Goal: Information Seeking & Learning: Learn about a topic

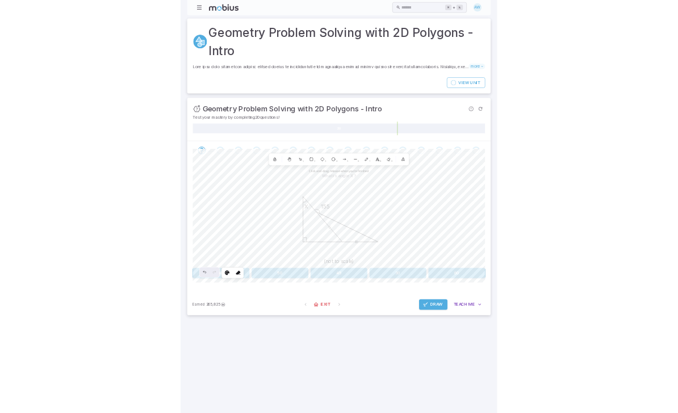
scroll to position [237, 0]
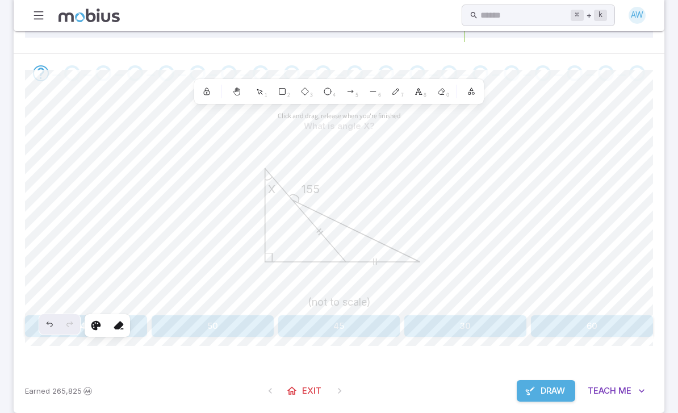
click at [584, 60] on div at bounding box center [339, 73] width 650 height 39
click at [75, 361] on div "What is angle X? X 155 (not to scale) 40 50 45 30 60 Selected shape actions Str…" at bounding box center [339, 230] width 628 height 276
click at [39, 330] on div "Undo" at bounding box center [49, 324] width 20 height 20
click at [536, 396] on button "Draw" at bounding box center [545, 391] width 58 height 22
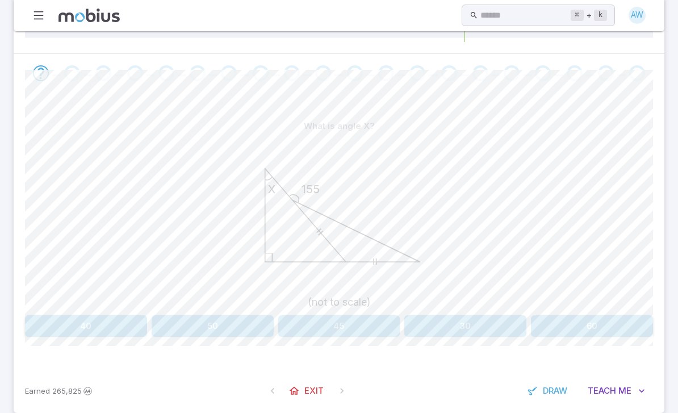
click at [89, 316] on button "40" at bounding box center [86, 326] width 122 height 22
click at [592, 324] on button "60" at bounding box center [592, 326] width 122 height 22
click at [447, 325] on button "100" at bounding box center [465, 326] width 122 height 22
click at [492, 322] on button "30" at bounding box center [465, 326] width 122 height 22
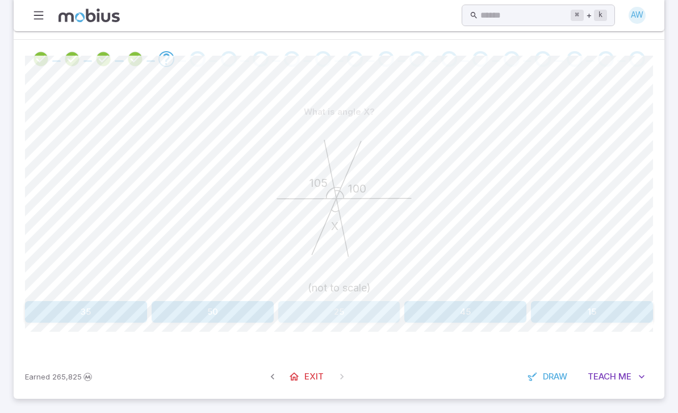
click at [315, 320] on button "25" at bounding box center [339, 312] width 122 height 22
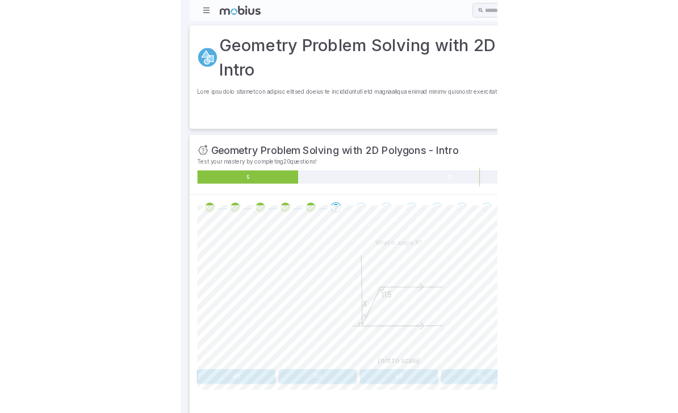
scroll to position [129, 0]
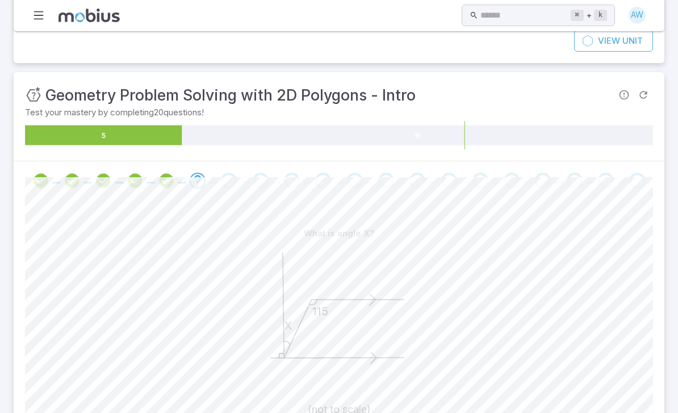
click at [604, 237] on div "What is angle X?" at bounding box center [339, 233] width 628 height 22
click at [106, 230] on div "What is angle X?" at bounding box center [339, 233] width 628 height 22
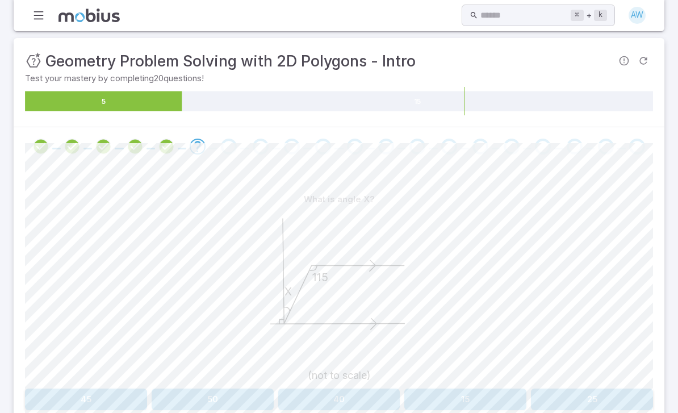
scroll to position [213, 0]
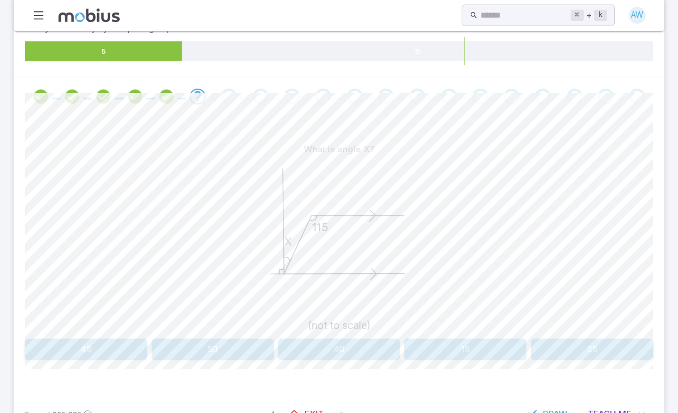
click at [595, 339] on button "25" at bounding box center [592, 350] width 122 height 22
click at [620, 349] on button "40" at bounding box center [602, 350] width 101 height 22
click at [551, 408] on span "Draw" at bounding box center [554, 414] width 24 height 12
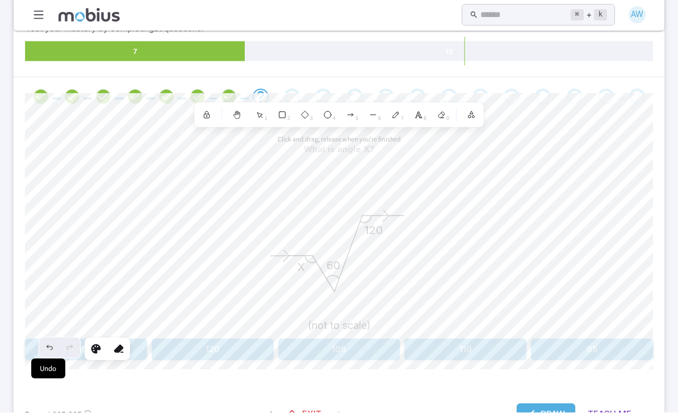
click at [53, 350] on icon "Undo" at bounding box center [49, 347] width 9 height 9
click at [529, 396] on div "Earned 265,825 Exit Draw Teach Me" at bounding box center [339, 414] width 650 height 44
click at [549, 410] on span "Draw" at bounding box center [552, 414] width 24 height 12
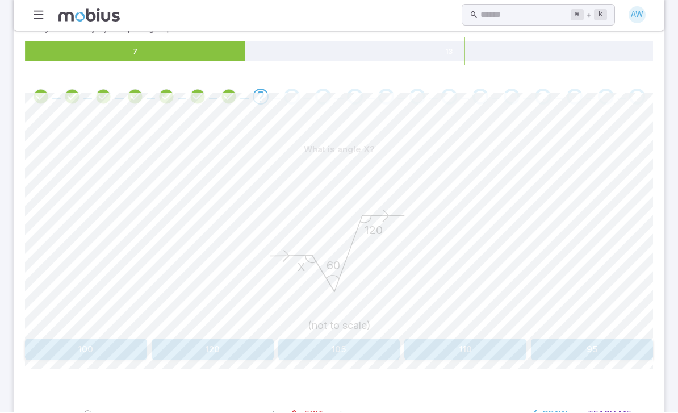
click at [225, 348] on button "120" at bounding box center [213, 350] width 122 height 22
click at [113, 354] on button "40" at bounding box center [86, 350] width 122 height 22
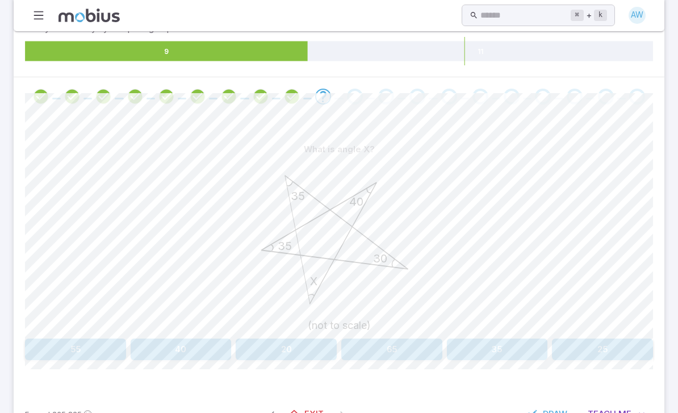
click at [188, 351] on button "40" at bounding box center [181, 350] width 101 height 22
click at [557, 412] on span "Draw" at bounding box center [554, 414] width 24 height 12
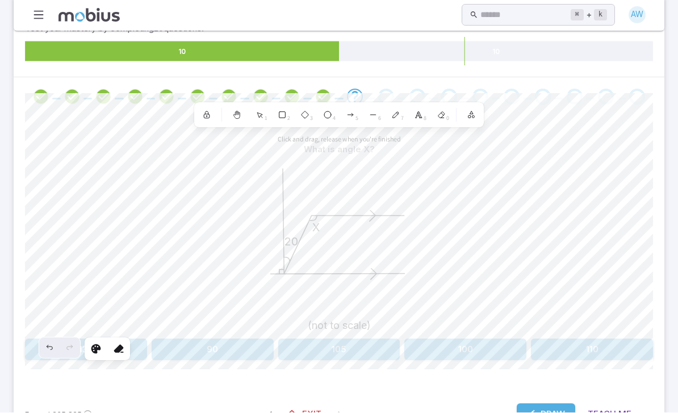
click at [537, 412] on button "Draw" at bounding box center [545, 414] width 58 height 22
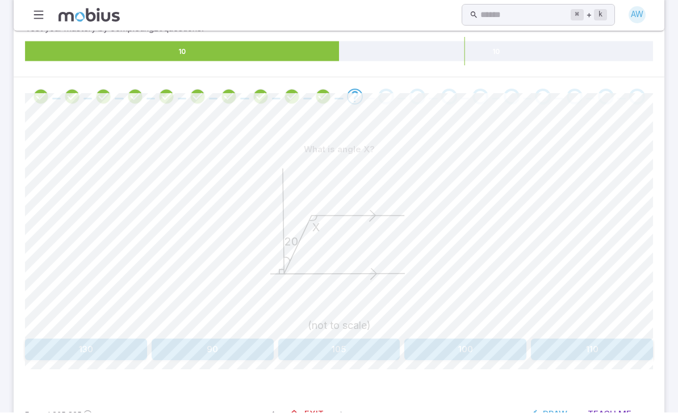
click at [621, 344] on button "110" at bounding box center [592, 350] width 122 height 22
click at [565, 411] on span "Draw" at bounding box center [554, 414] width 24 height 12
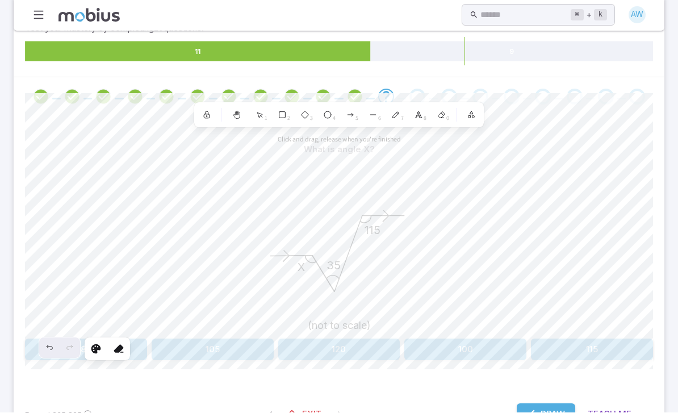
click at [121, 343] on icon at bounding box center [118, 348] width 11 height 11
click at [47, 352] on div "Undo" at bounding box center [49, 348] width 20 height 20
click at [540, 408] on span "Draw" at bounding box center [552, 414] width 24 height 12
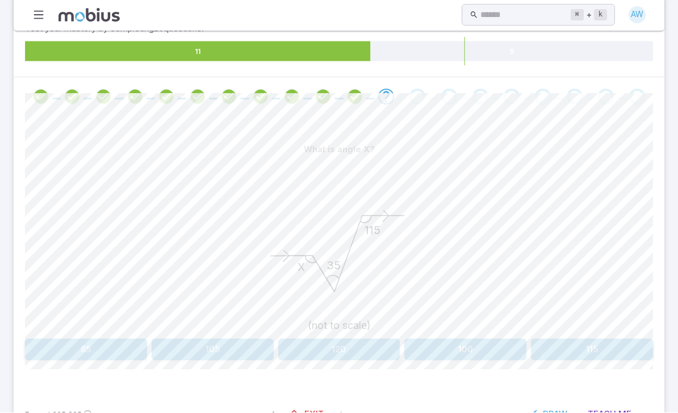
click at [447, 339] on button "100" at bounding box center [465, 350] width 122 height 22
click at [407, 348] on button "115" at bounding box center [391, 350] width 101 height 22
click at [552, 412] on span "Draw" at bounding box center [554, 414] width 24 height 12
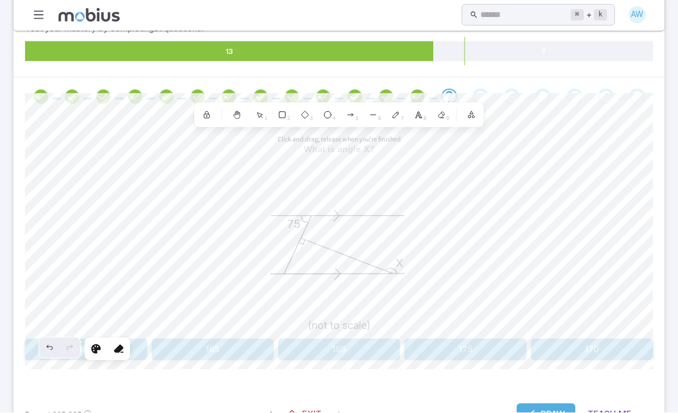
click at [122, 348] on icon at bounding box center [118, 348] width 11 height 11
click at [43, 343] on div "Undo" at bounding box center [49, 348] width 20 height 20
click at [40, 346] on div "Undo" at bounding box center [49, 348] width 20 height 20
click at [115, 349] on icon at bounding box center [118, 348] width 11 height 11
click at [553, 412] on button "Draw" at bounding box center [545, 414] width 58 height 22
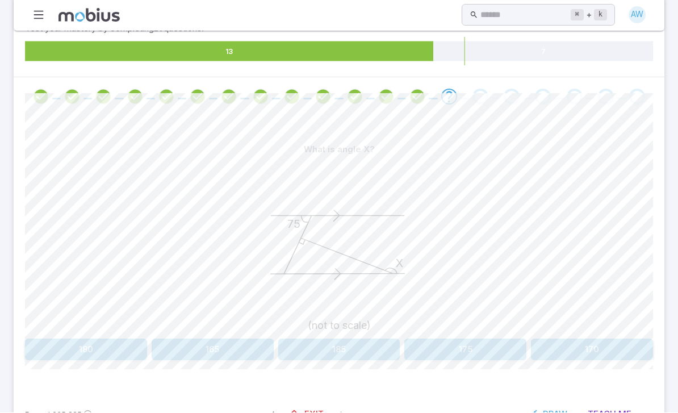
click at [216, 355] on button "165" at bounding box center [213, 350] width 122 height 22
click at [350, 354] on button "120" at bounding box center [339, 350] width 122 height 22
click at [438, 339] on button "15" at bounding box center [391, 350] width 101 height 22
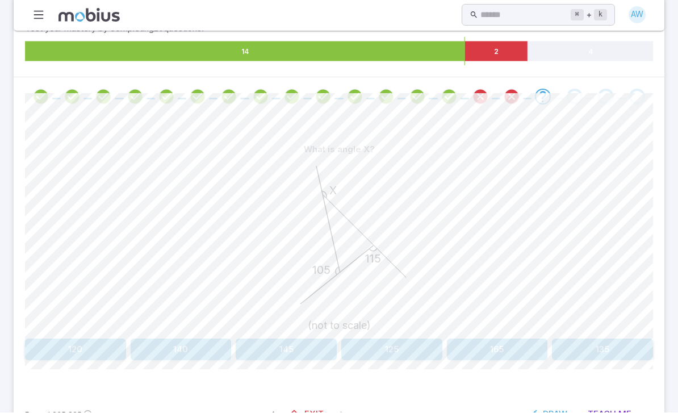
click at [391, 339] on button "125" at bounding box center [391, 350] width 101 height 22
click at [337, 366] on div "What is angle X? X 20 100 (not to scale) 120 100 75 90 80 Canvas actions 100 % …" at bounding box center [339, 254] width 628 height 276
click at [339, 355] on button "75" at bounding box center [339, 350] width 122 height 22
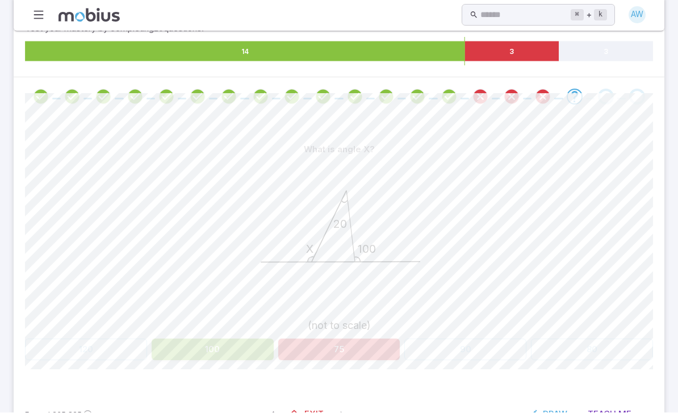
click at [339, 354] on button "75" at bounding box center [339, 350] width 122 height 22
click at [325, 339] on button "75" at bounding box center [339, 350] width 122 height 22
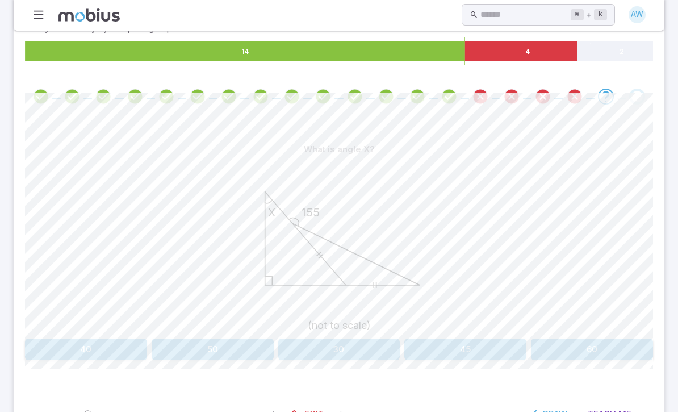
click at [329, 344] on button "30" at bounding box center [339, 350] width 122 height 22
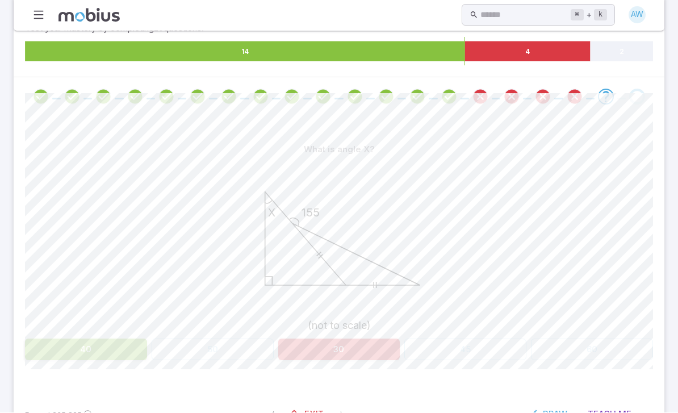
click at [329, 344] on button "30" at bounding box center [339, 350] width 122 height 22
click at [332, 347] on button "30" at bounding box center [339, 350] width 122 height 22
click at [338, 348] on button "30" at bounding box center [339, 350] width 122 height 22
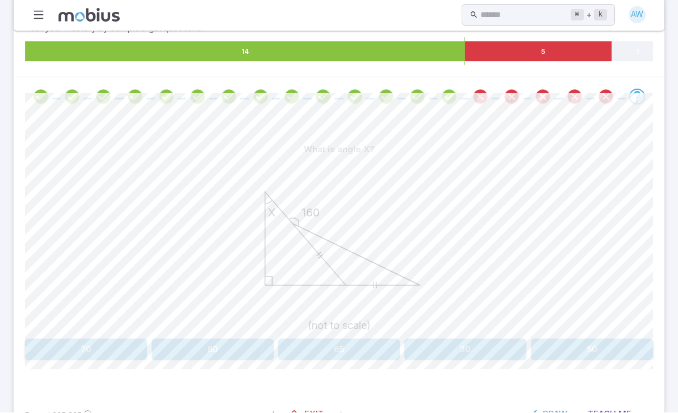
click at [351, 344] on button "65" at bounding box center [339, 350] width 122 height 22
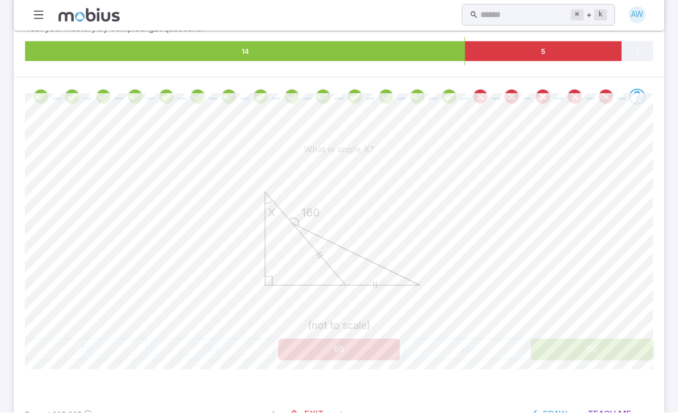
click at [351, 344] on button "65" at bounding box center [339, 350] width 122 height 22
click at [339, 346] on button "65" at bounding box center [339, 350] width 122 height 22
click at [354, 351] on button "65" at bounding box center [339, 350] width 122 height 22
click at [354, 350] on button "65" at bounding box center [339, 350] width 122 height 22
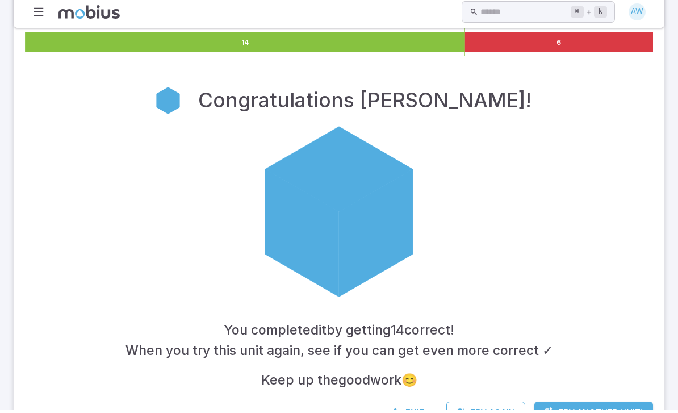
scroll to position [218, 0]
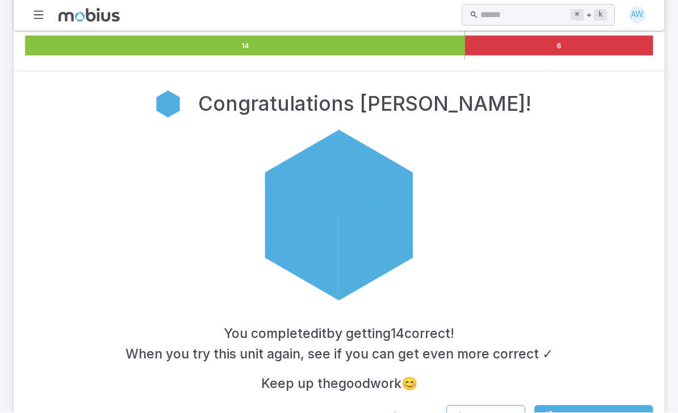
click at [417, 411] on span "Exit" at bounding box center [414, 416] width 19 height 12
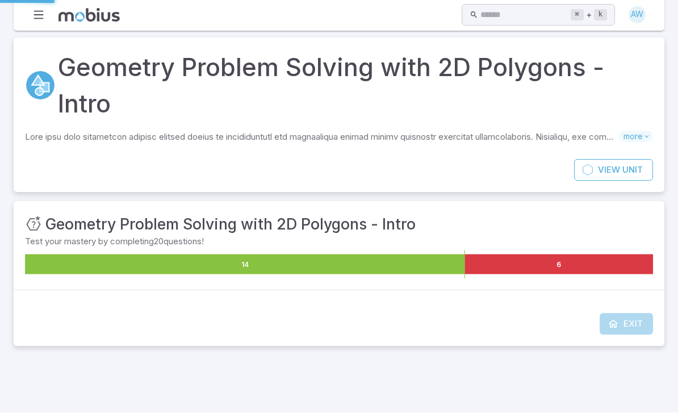
scroll to position [0, 0]
